Goal: Task Accomplishment & Management: Manage account settings

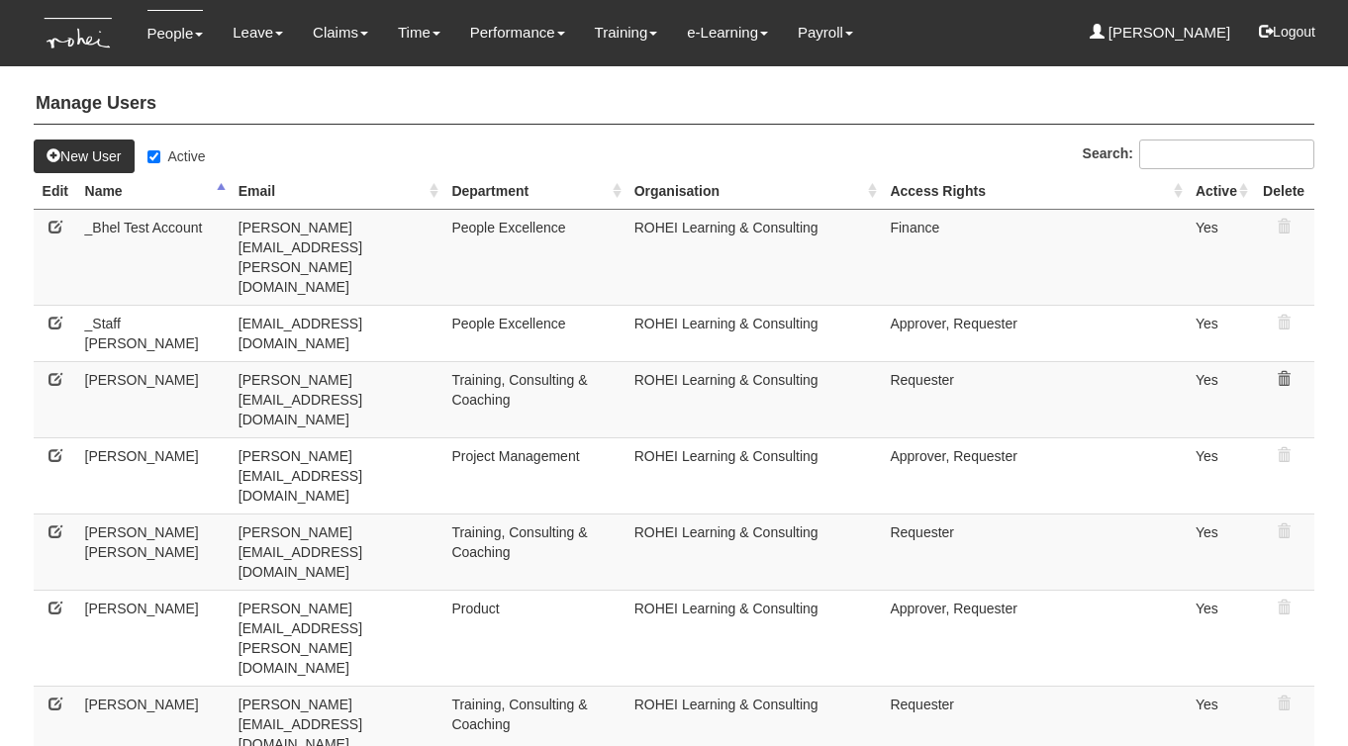
select select "50"
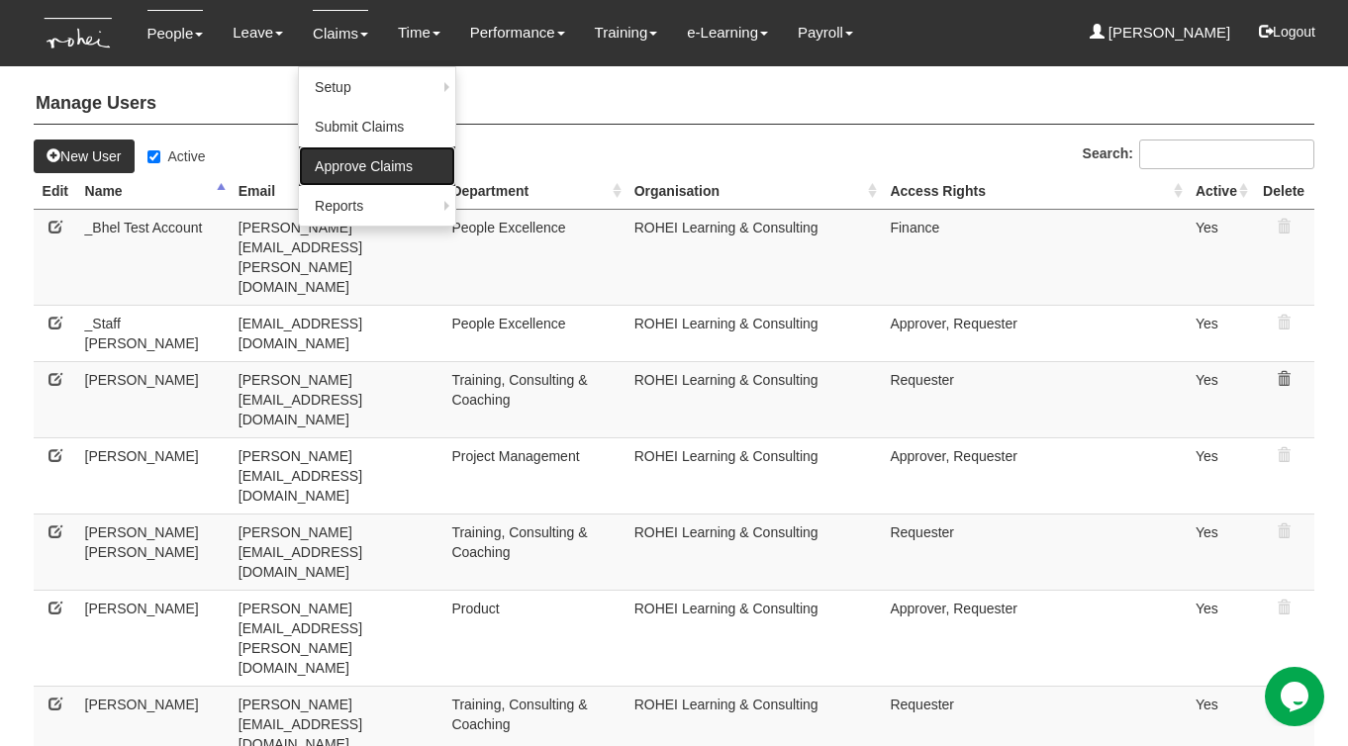
click at [347, 163] on link "Approve Claims" at bounding box center [377, 167] width 156 height 40
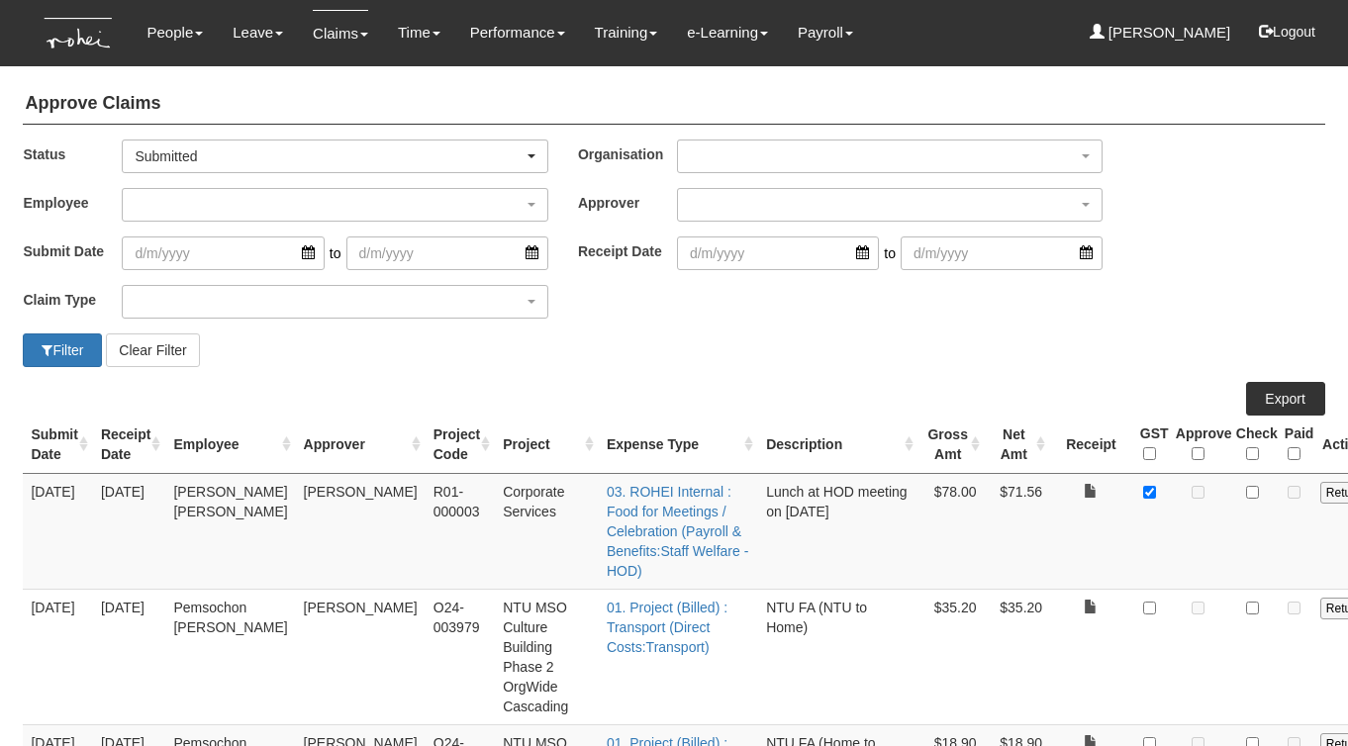
select select "50"
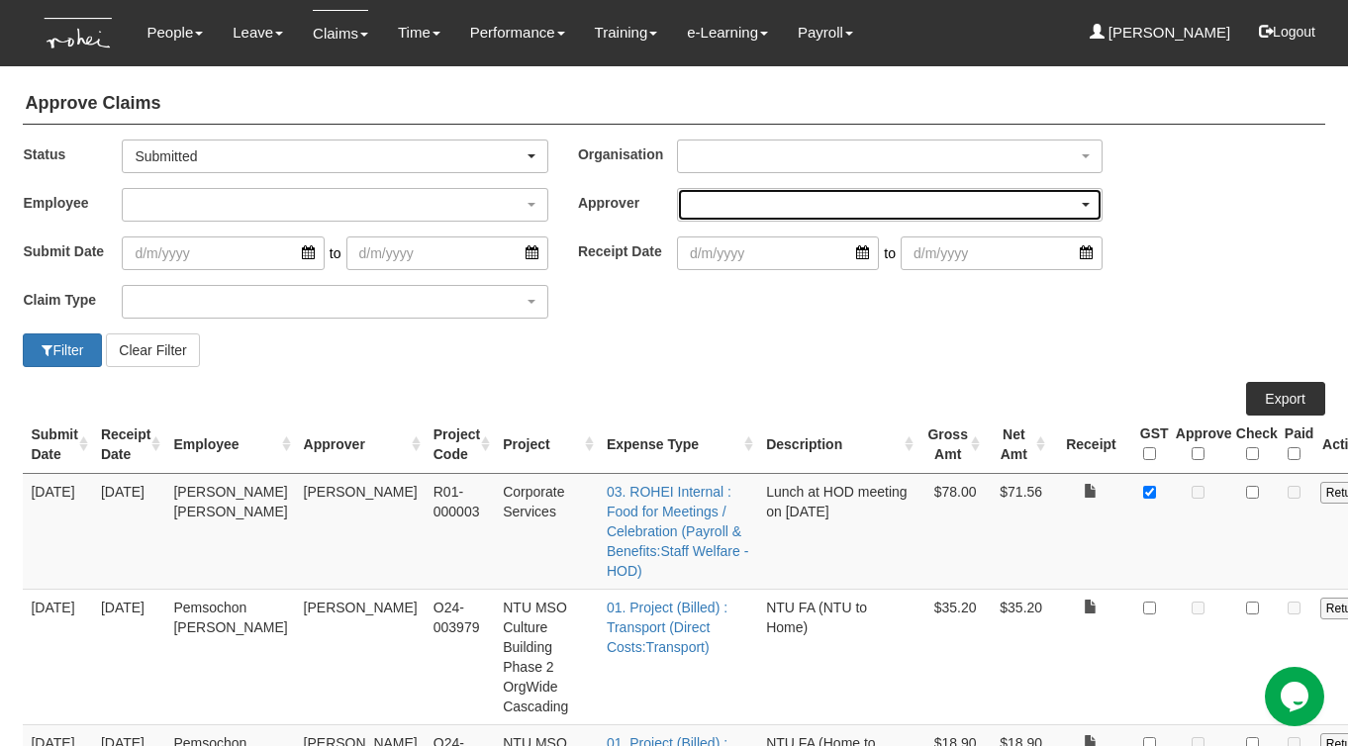
click at [751, 206] on div "button" at bounding box center [890, 205] width 424 height 32
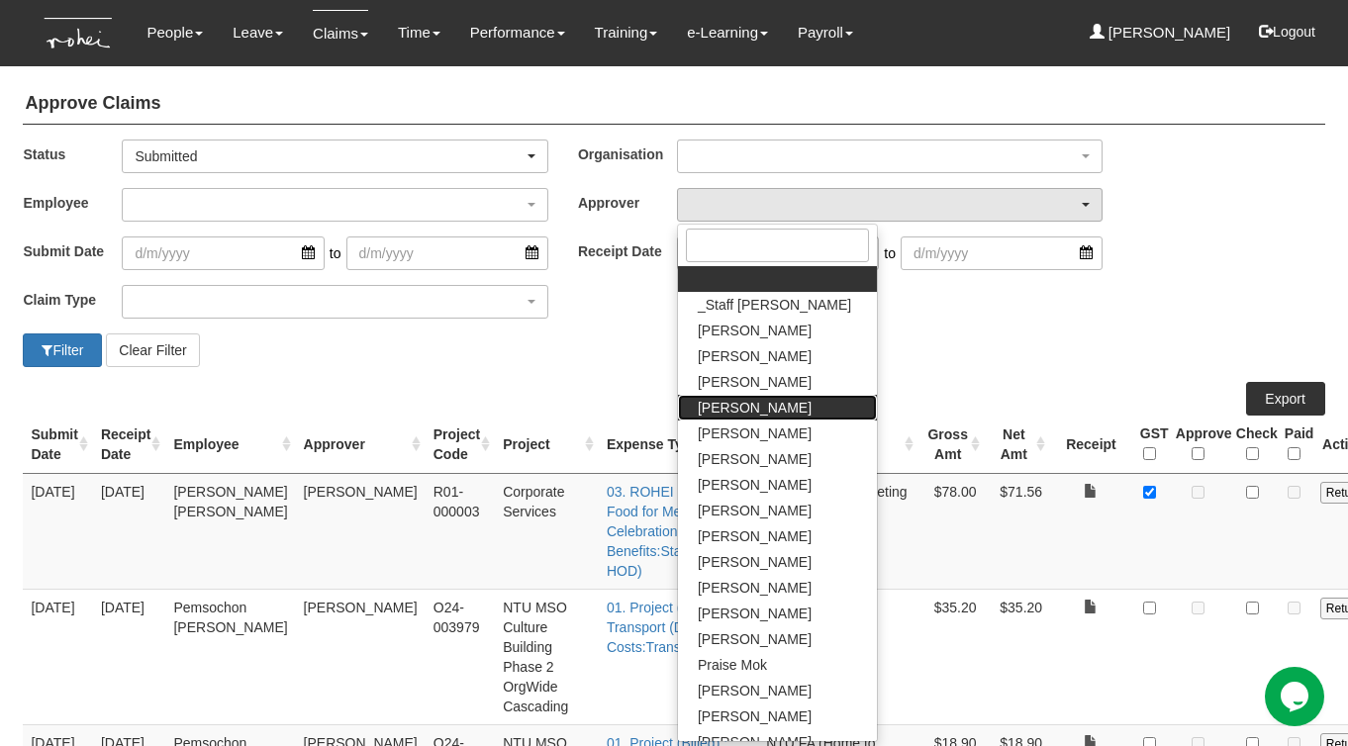
click at [733, 403] on span "[PERSON_NAME]" at bounding box center [755, 408] width 114 height 20
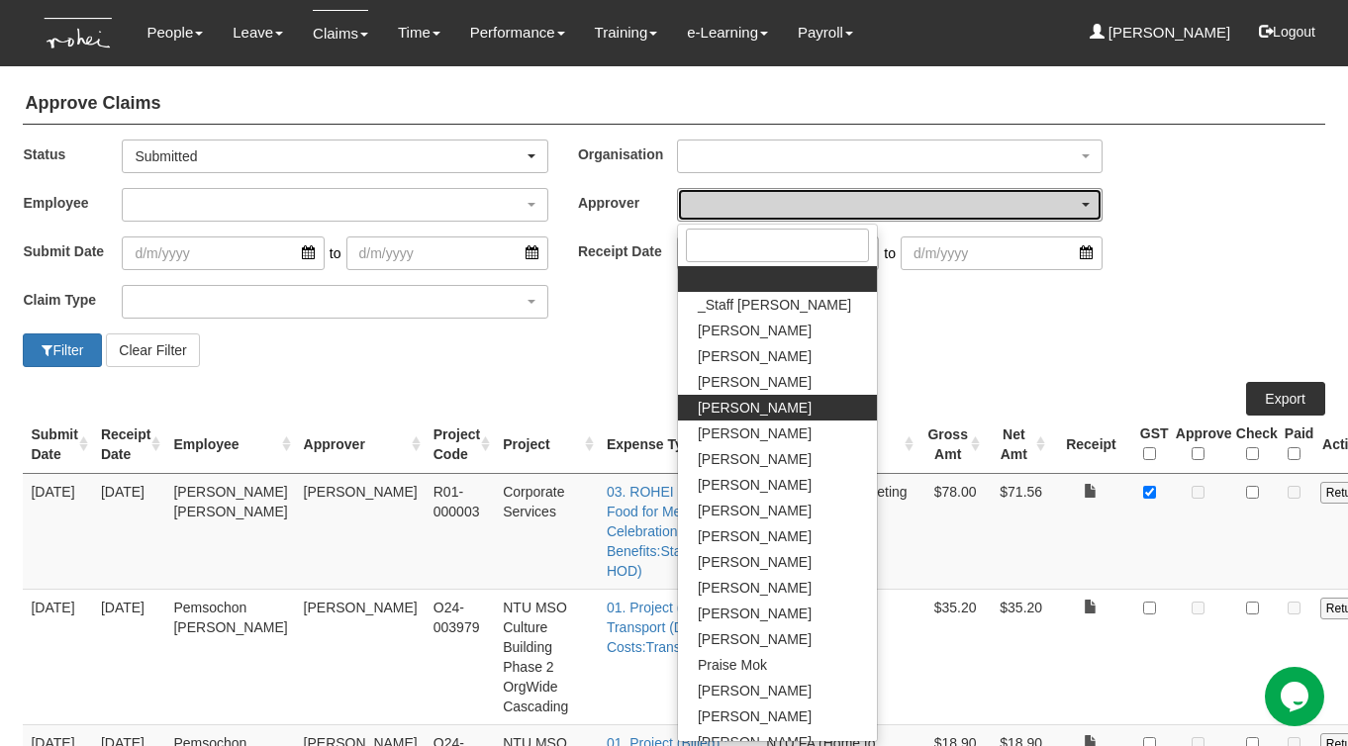
select select "7c74568e-c65a-4e2f-b023-70974c8e3265"
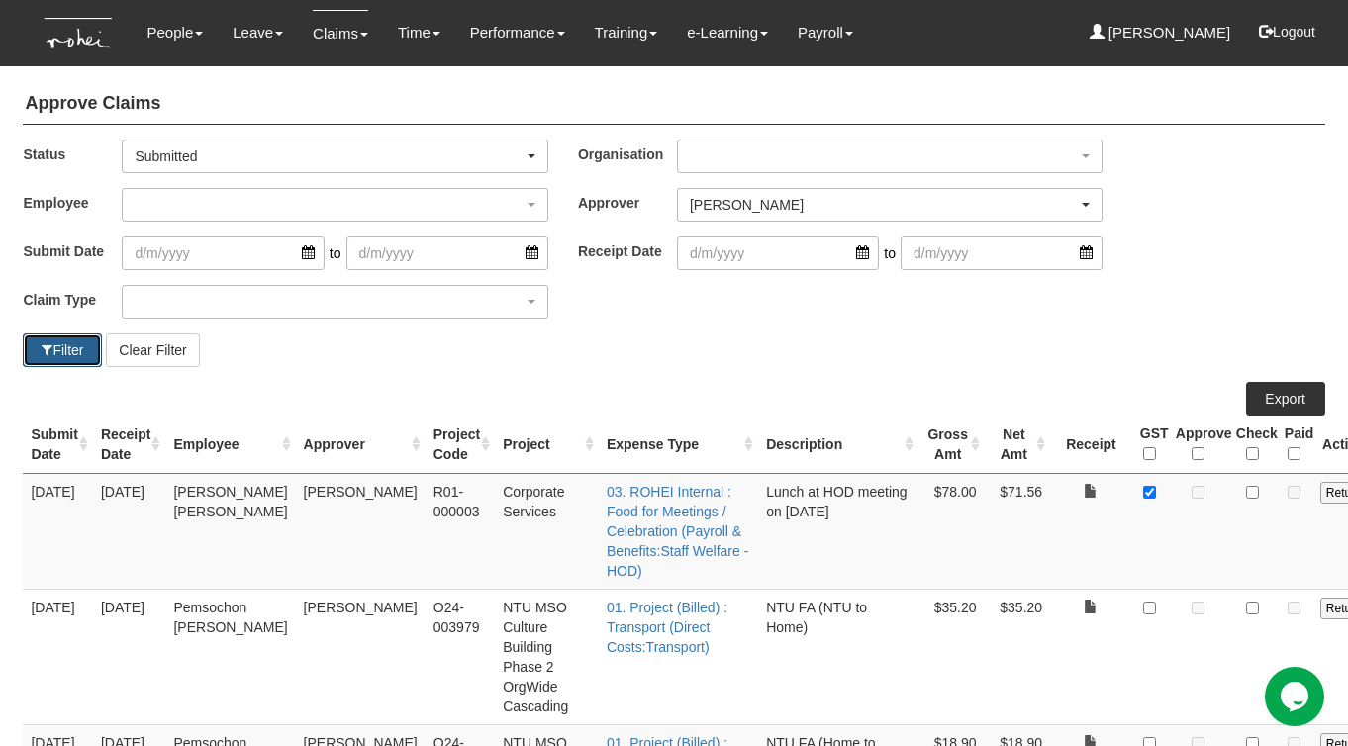
click at [66, 344] on button "Filter" at bounding box center [62, 351] width 79 height 34
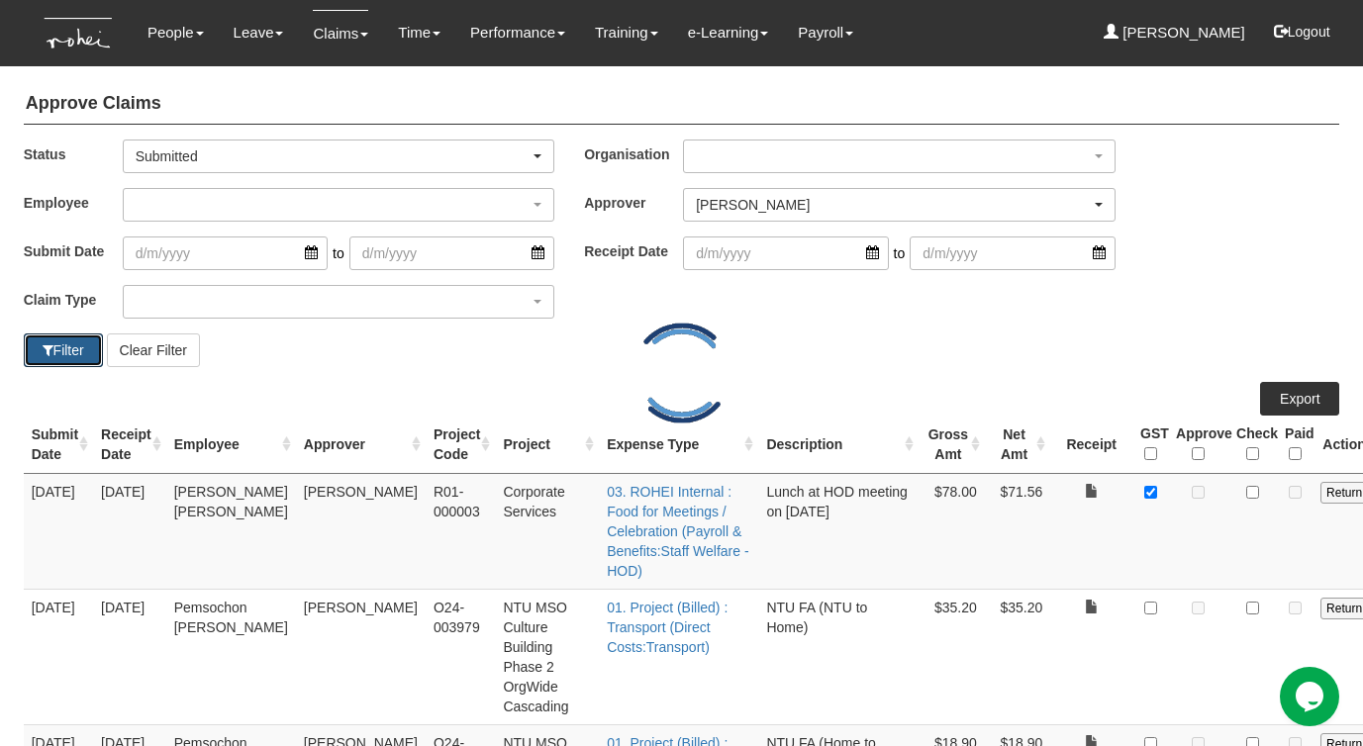
select select "50"
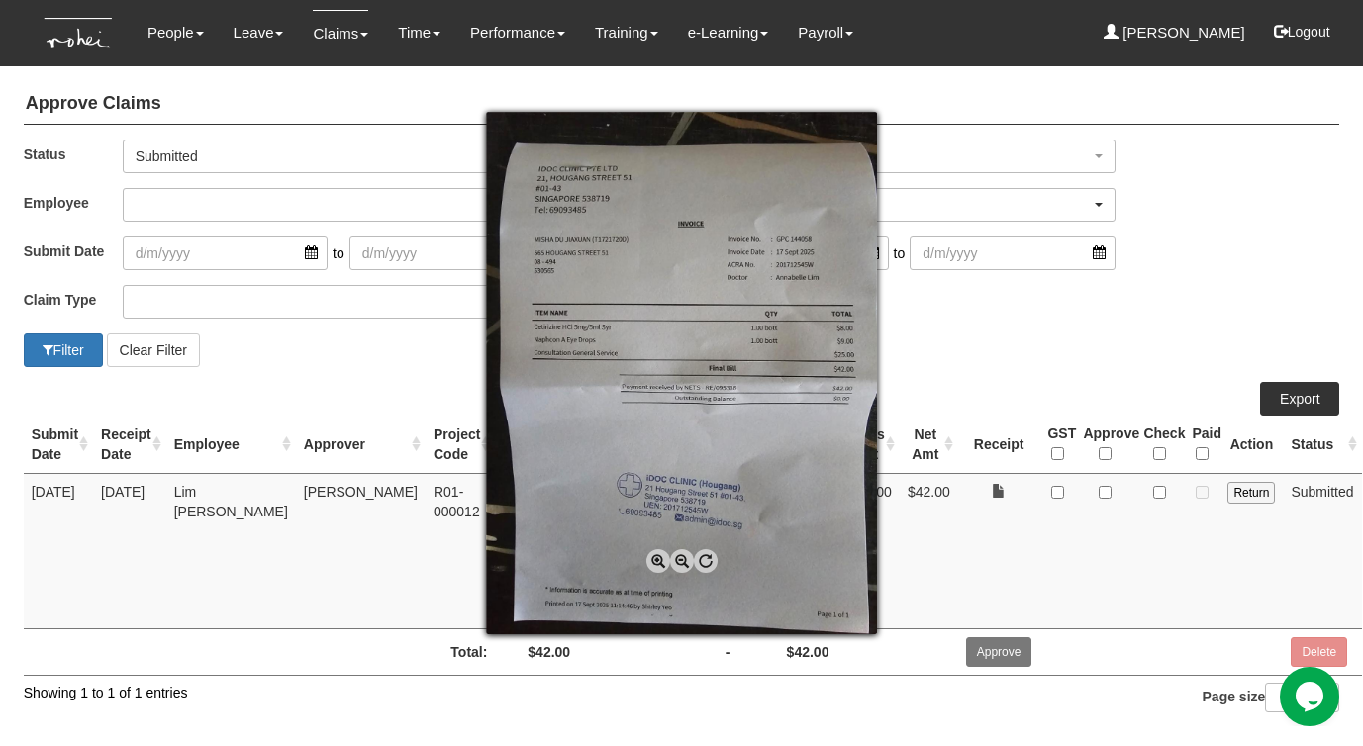
click at [653, 558] on span at bounding box center [658, 561] width 24 height 24
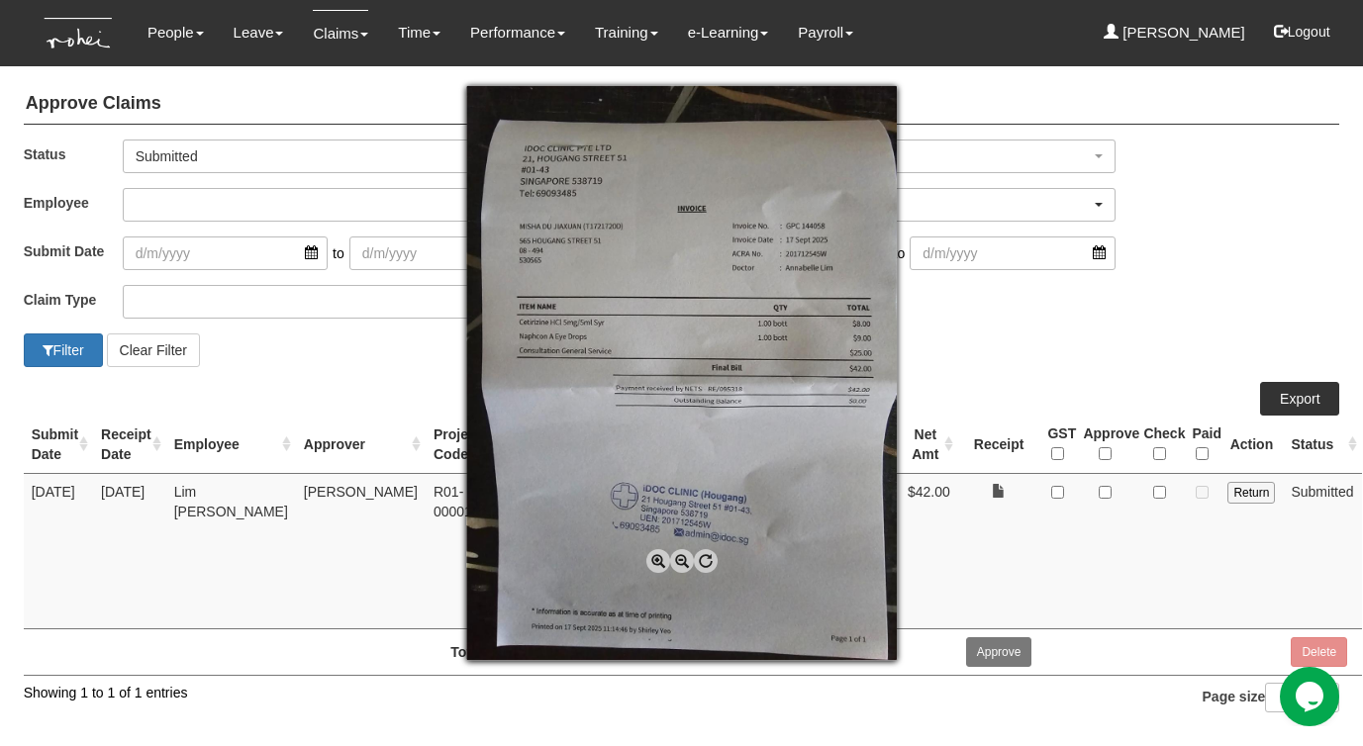
click at [653, 558] on span at bounding box center [658, 561] width 24 height 24
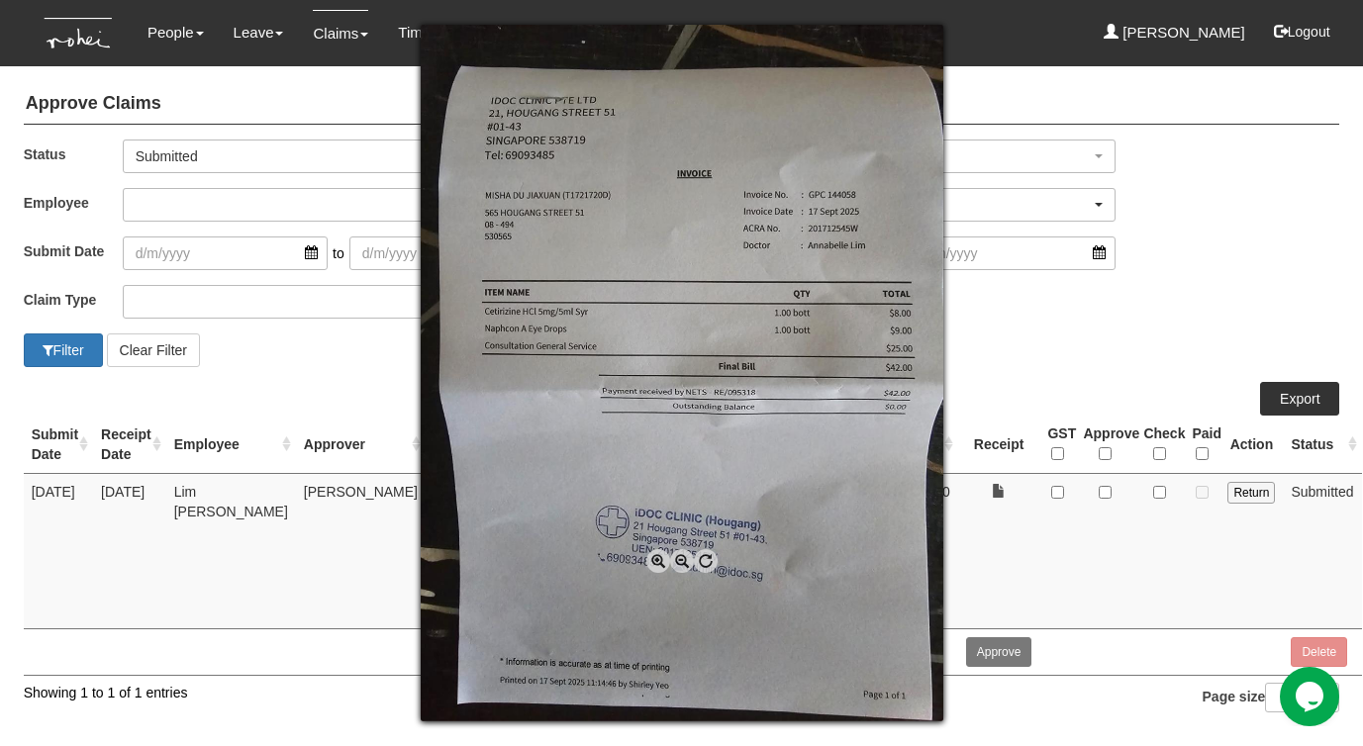
click at [653, 558] on span at bounding box center [658, 561] width 24 height 24
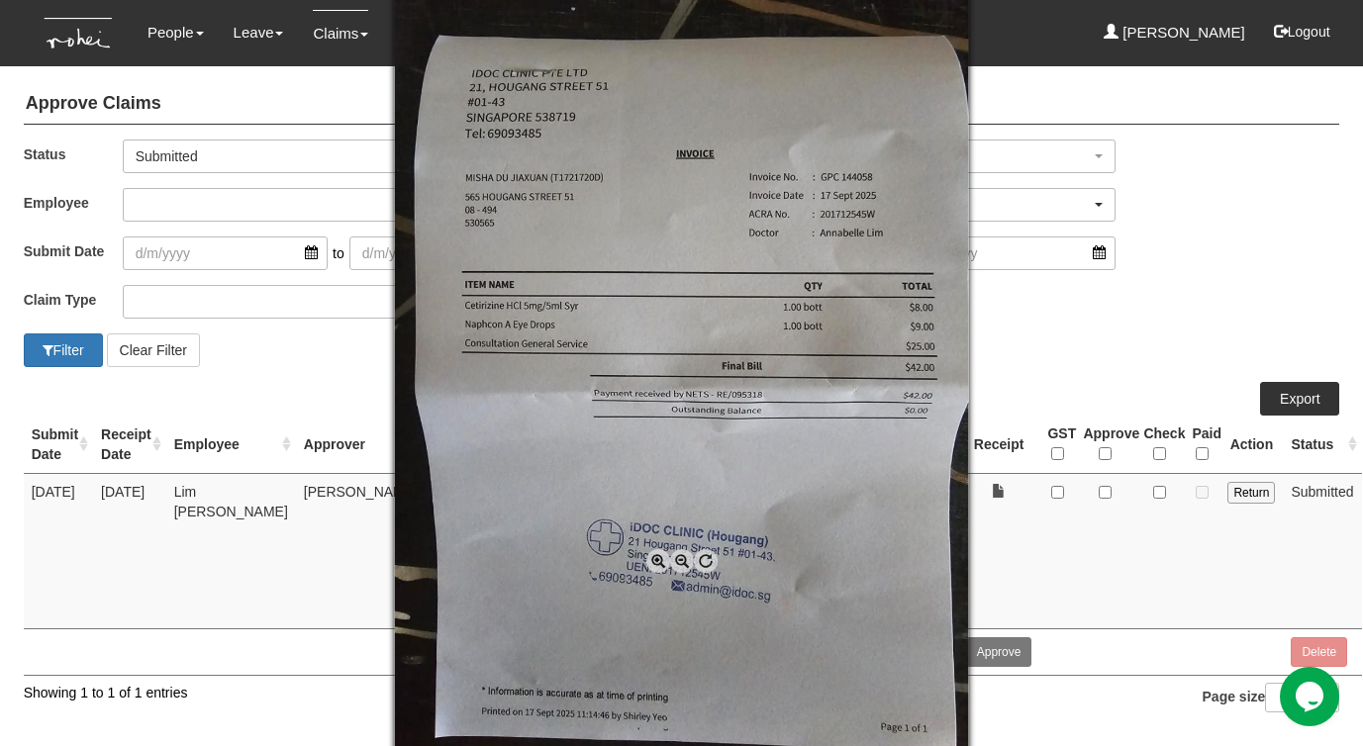
click at [653, 558] on span at bounding box center [658, 561] width 24 height 24
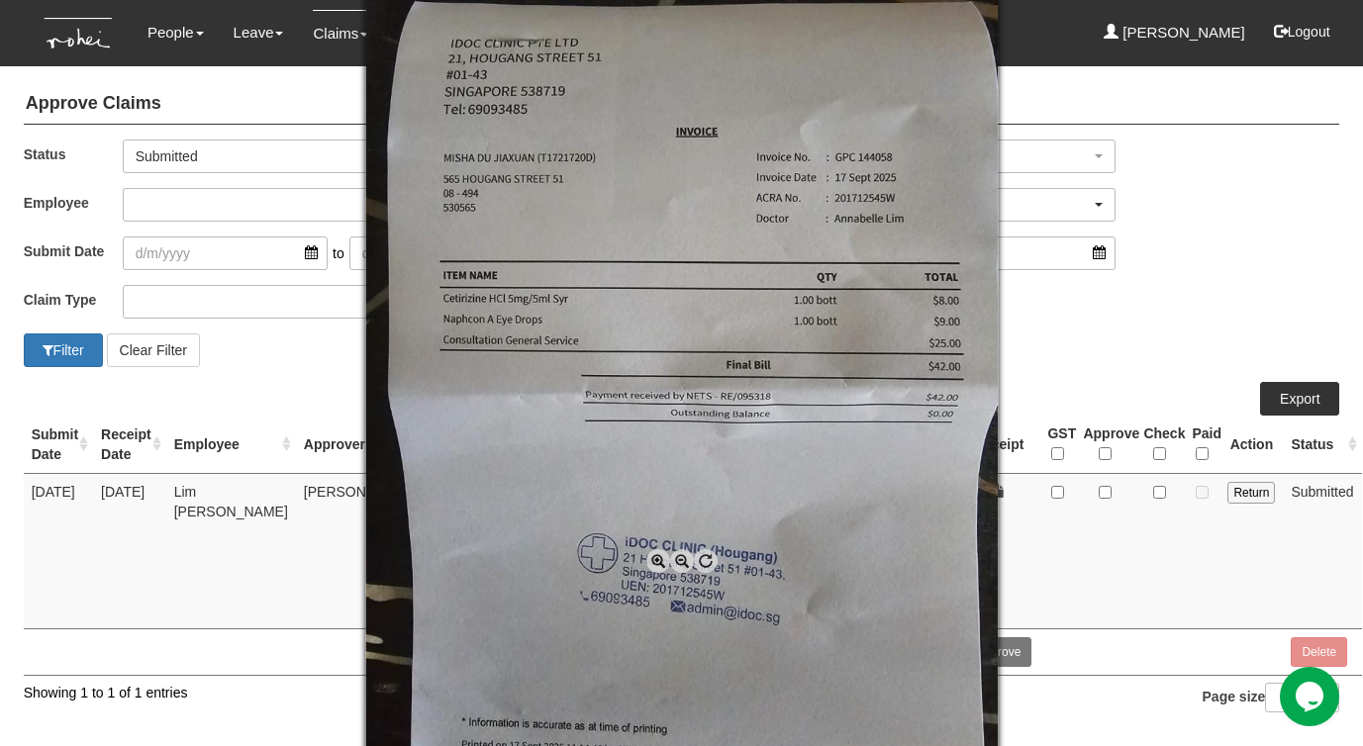
click at [653, 558] on span at bounding box center [658, 561] width 24 height 24
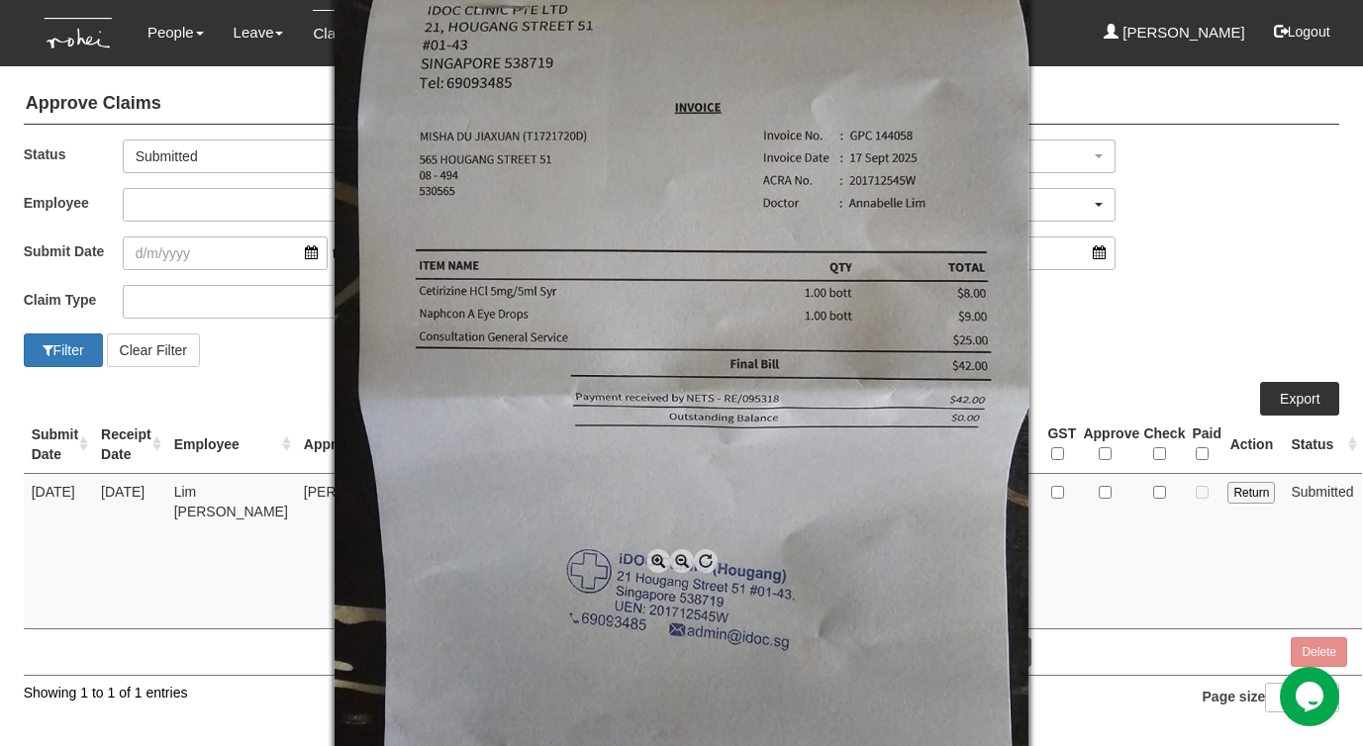
click at [268, 353] on div at bounding box center [681, 373] width 1363 height 746
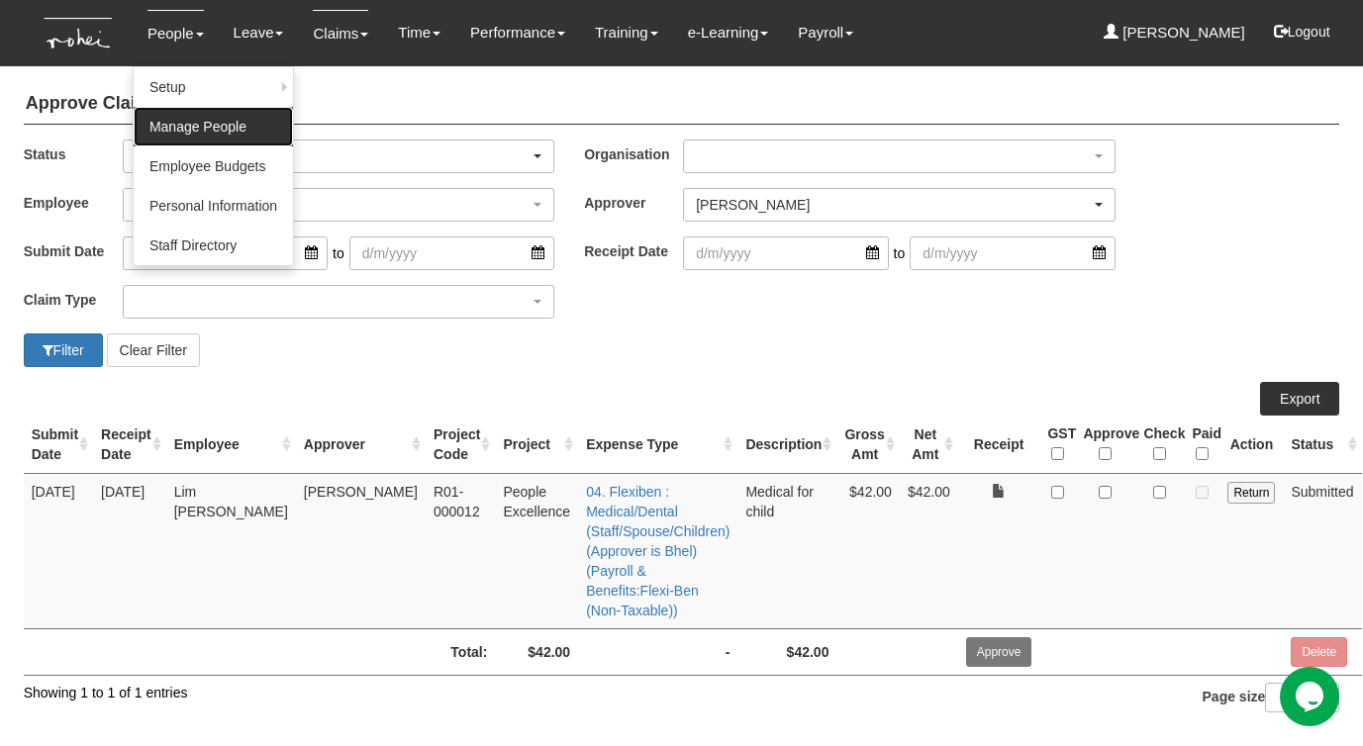
click at [165, 113] on link "Manage People" at bounding box center [213, 127] width 159 height 40
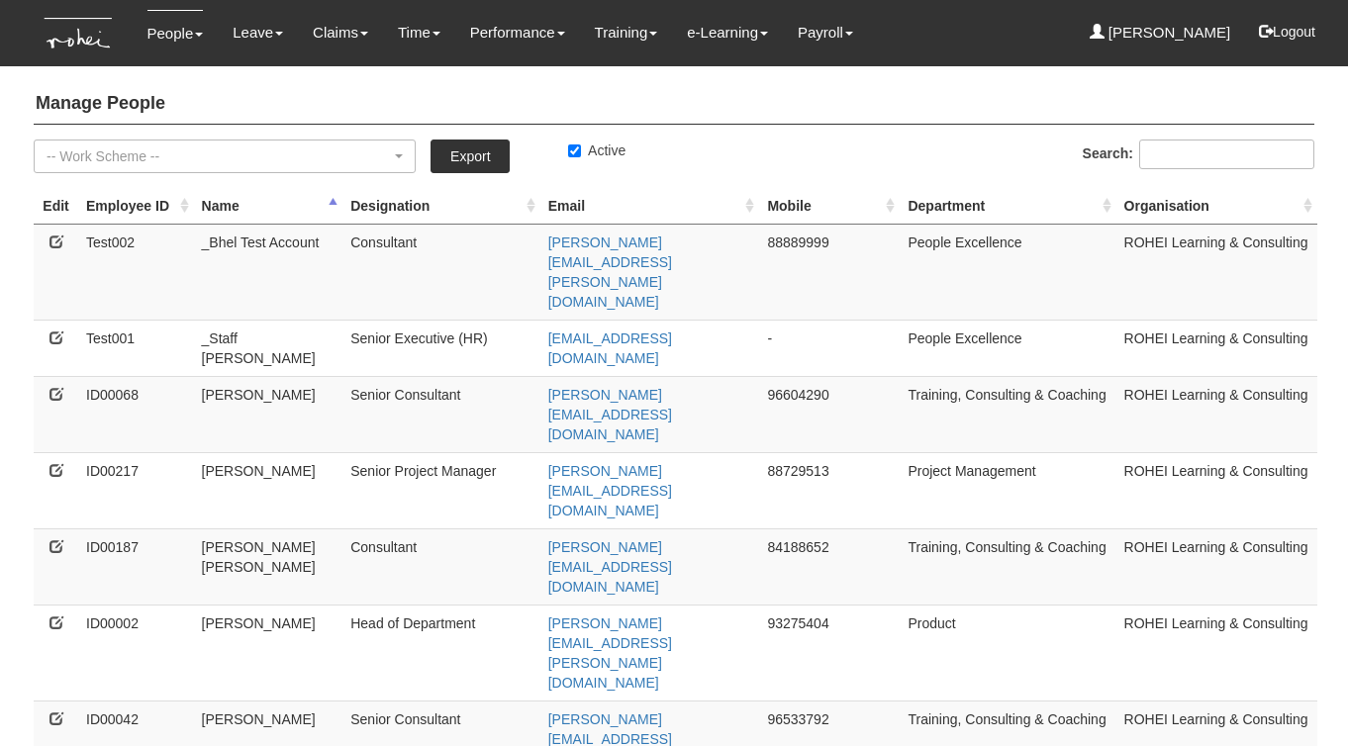
select select "50"
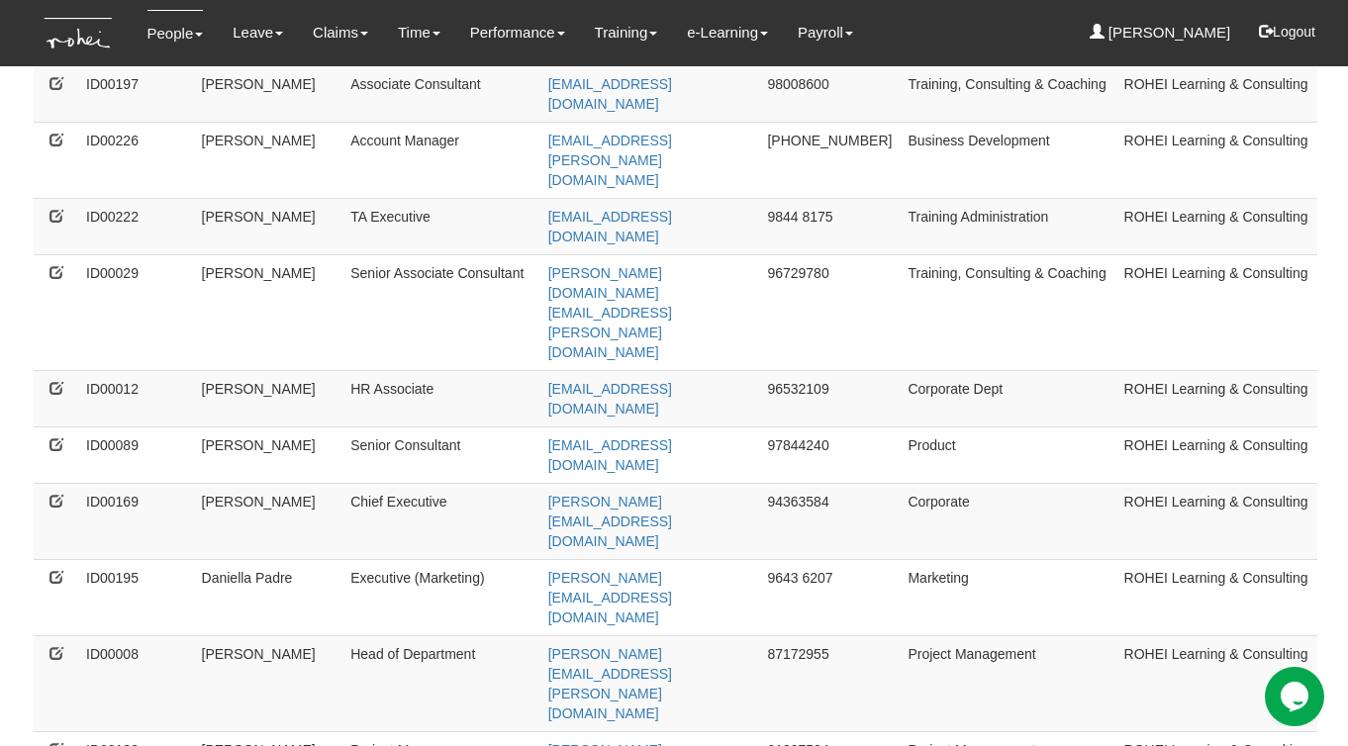
scroll to position [1010, 0]
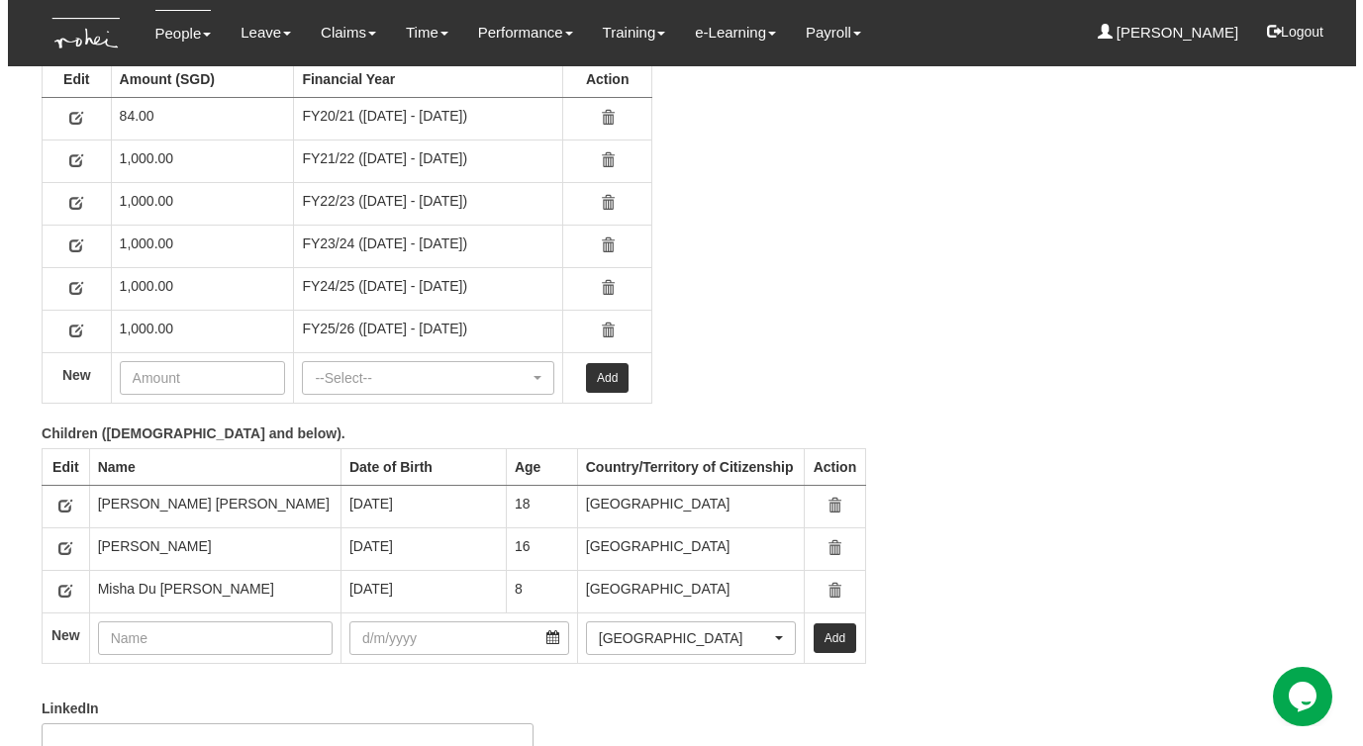
scroll to position [3207, 0]
